Goal: Transaction & Acquisition: Purchase product/service

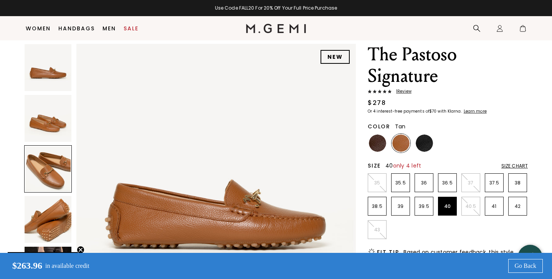
scroll to position [574, 0]
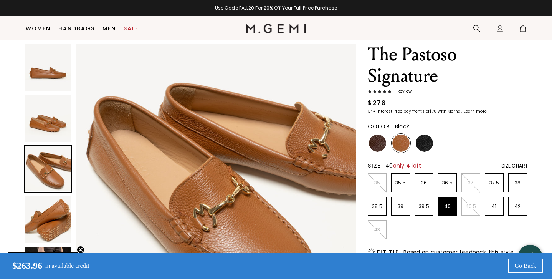
click at [432, 141] on img at bounding box center [424, 142] width 17 height 17
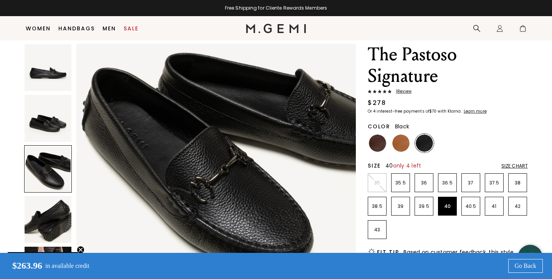
scroll to position [605, 0]
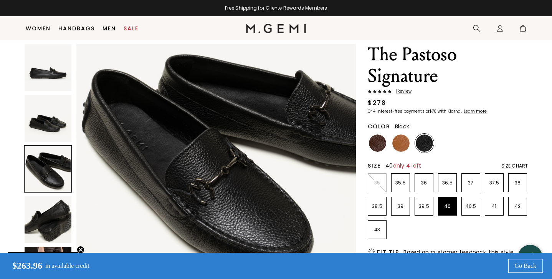
click at [55, 218] on img at bounding box center [48, 219] width 47 height 47
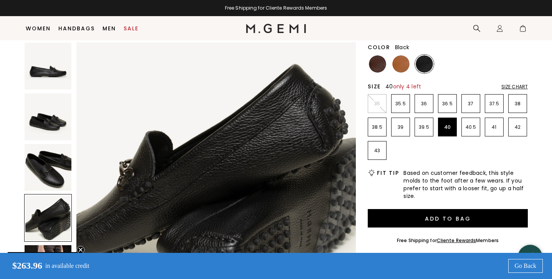
scroll to position [104, 0]
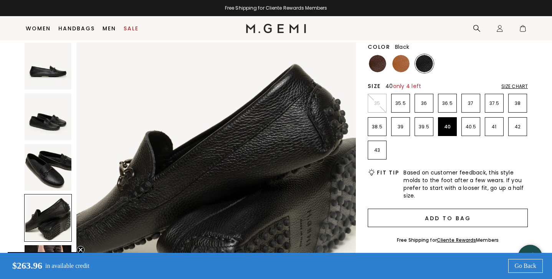
click at [436, 215] on button "Add to Bag" at bounding box center [448, 217] width 160 height 18
